Goal: Transaction & Acquisition: Download file/media

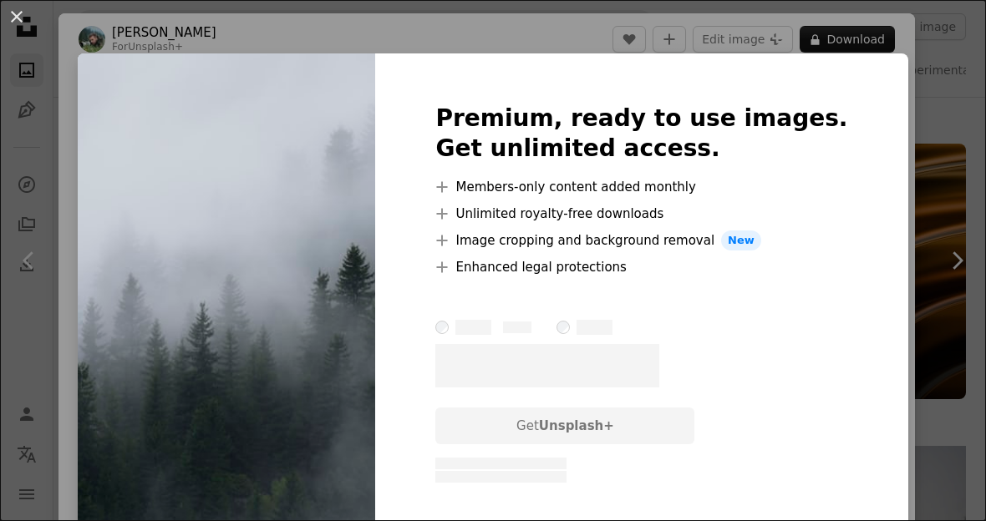
scroll to position [578, 0]
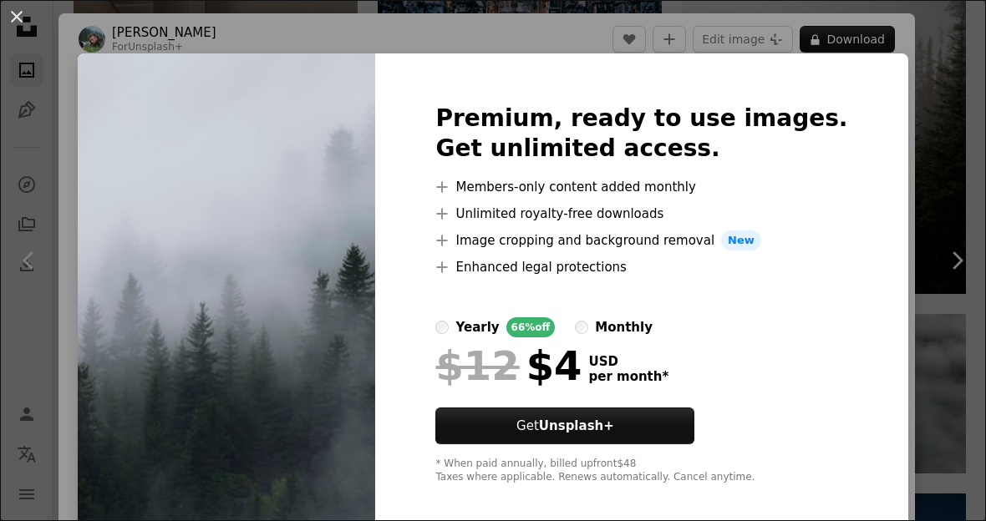
click at [88, 18] on div "An X shape Premium, ready to use images. Get unlimited access. A plus sign Memb…" at bounding box center [493, 260] width 986 height 521
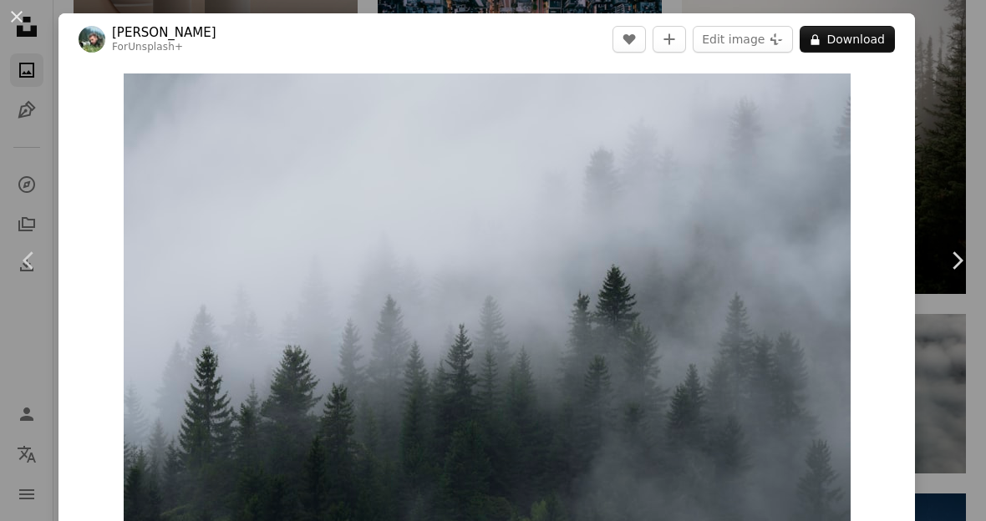
click at [89, 18] on header "[PERSON_NAME] For Unsplash+ A heart A plus sign Edit image Plus sign for Unspla…" at bounding box center [486, 39] width 856 height 52
click at [75, 13] on div "An X shape Chevron left Chevron right [PERSON_NAME] For Unsplash+ A heart A plu…" at bounding box center [493, 260] width 986 height 521
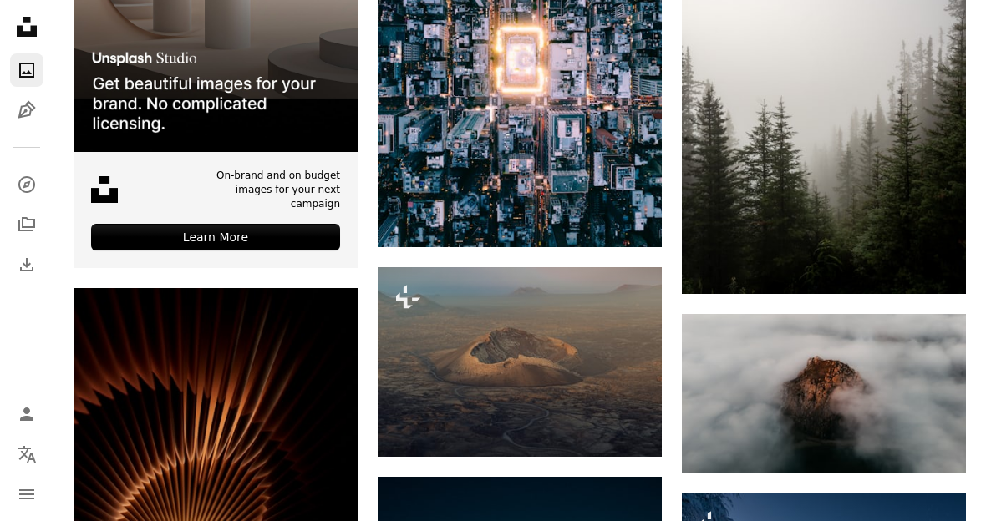
click at [840, 123] on img at bounding box center [824, 81] width 284 height 426
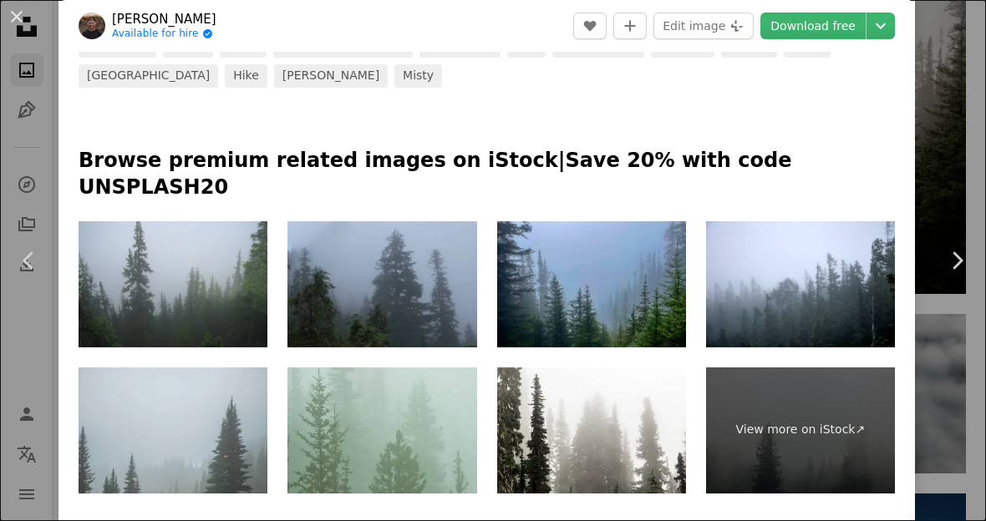
scroll to position [718, 0]
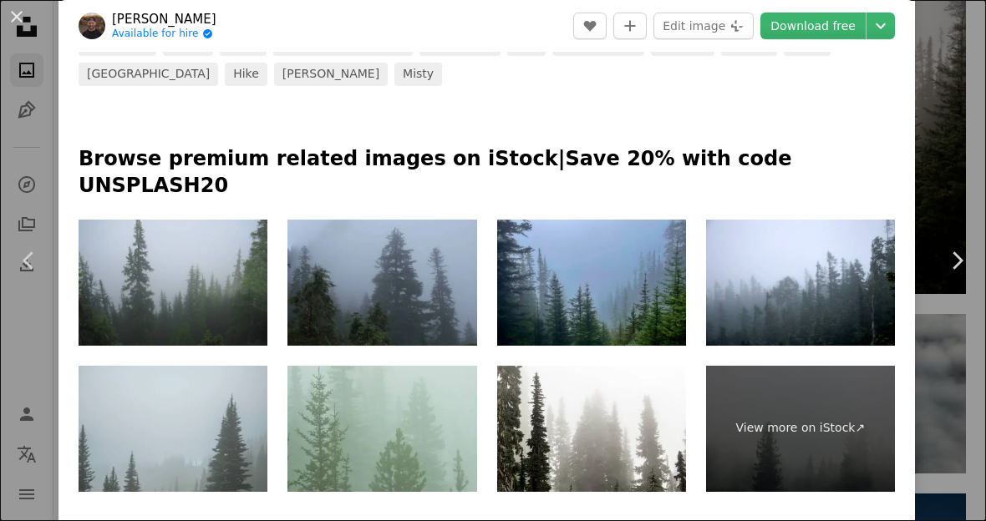
click at [817, 272] on img at bounding box center [800, 283] width 189 height 126
click at [831, 255] on img at bounding box center [800, 283] width 189 height 126
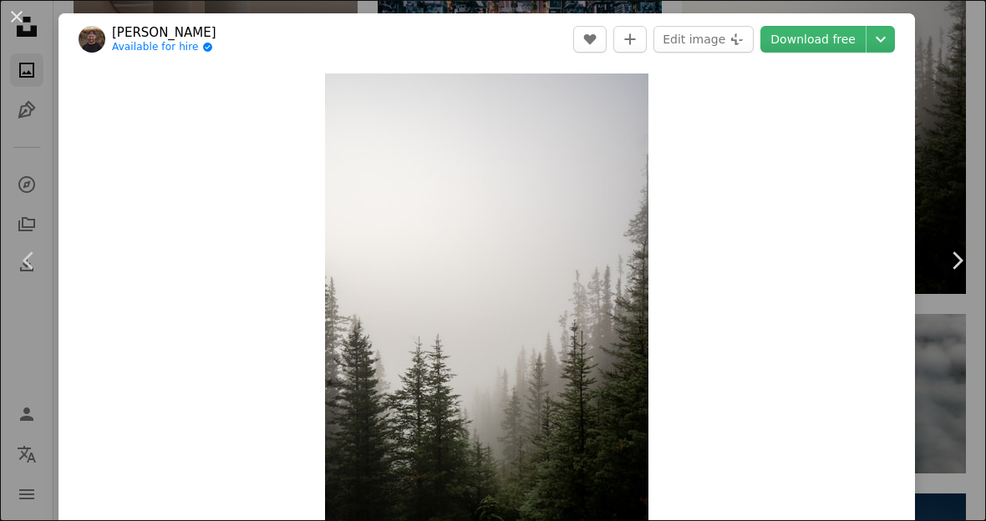
scroll to position [0, 0]
click at [13, 17] on button "An X shape" at bounding box center [17, 17] width 20 height 20
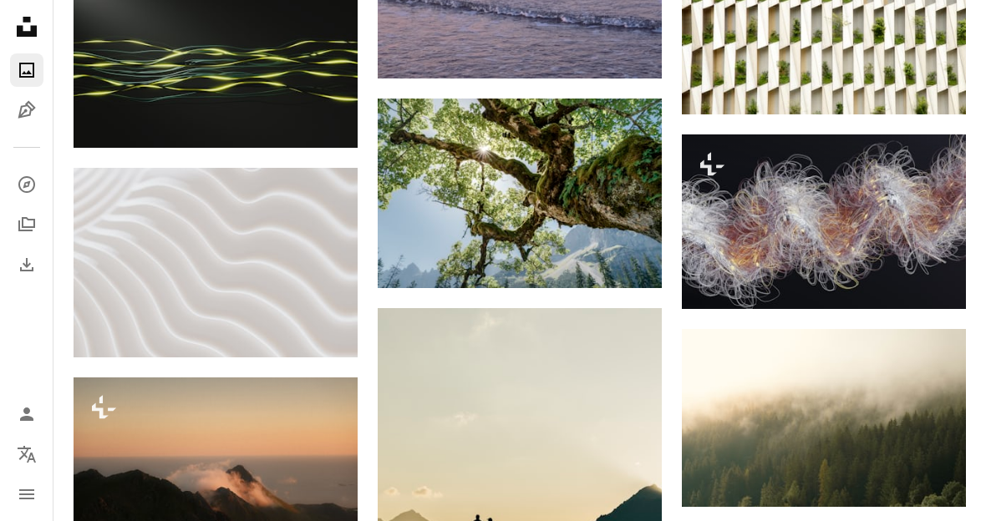
scroll to position [7134, 0]
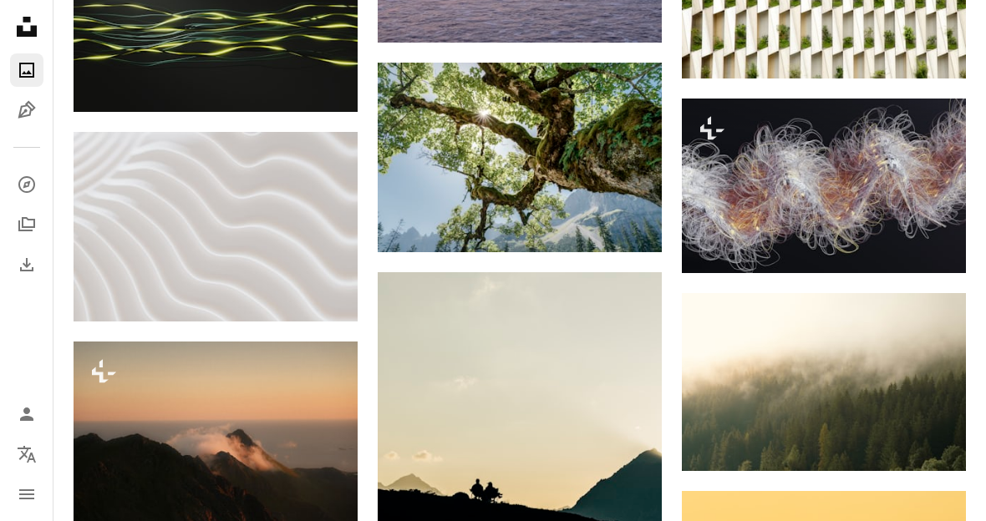
click at [940, 444] on link "Arrow pointing down" at bounding box center [932, 441] width 33 height 27
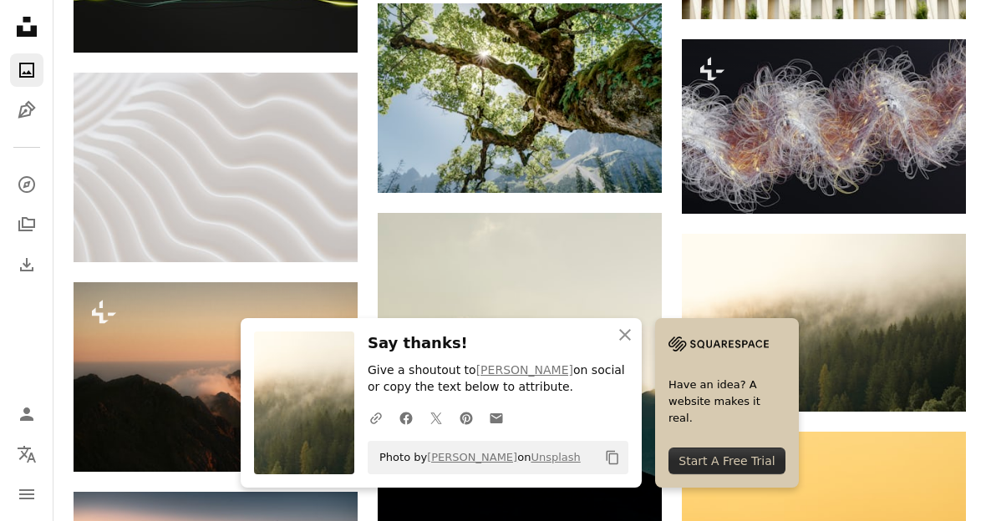
click at [626, 345] on icon "An X shape" at bounding box center [625, 335] width 20 height 20
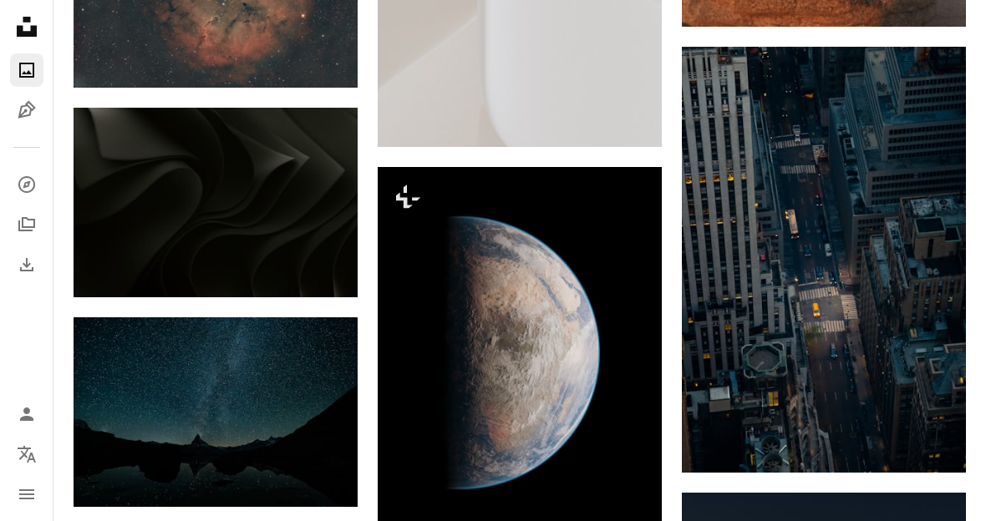
scroll to position [11050, 0]
